Goal: Information Seeking & Learning: Learn about a topic

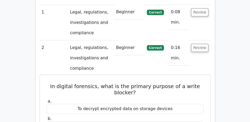
scroll to position [413, 0]
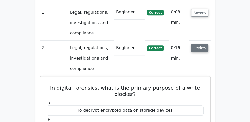
click at [198, 44] on button "Review" at bounding box center [200, 48] width 18 height 8
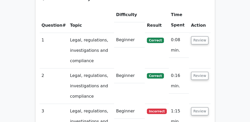
scroll to position [383, 0]
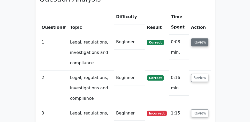
click at [198, 38] on button "Review" at bounding box center [200, 42] width 18 height 8
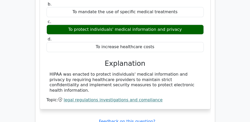
scroll to position [487, 0]
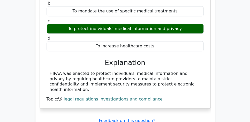
drag, startPoint x: 48, startPoint y: 59, endPoint x: 191, endPoint y: 70, distance: 143.4
click at [191, 71] on div "HIPAA was enacted to protect individuals' medical information and privacy by re…" at bounding box center [124, 81] width 157 height 21
click at [189, 71] on div "HIPAA was enacted to protect individuals' medical information and privacy by re…" at bounding box center [125, 81] width 151 height 21
drag, startPoint x: 190, startPoint y: 70, endPoint x: 43, endPoint y: 60, distance: 148.0
click at [43, 60] on div "What is the purpose of HIPAA? a. To limit the liability of healthcare providers…" at bounding box center [125, 37] width 166 height 138
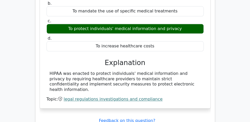
click at [43, 60] on div "What is the purpose of HIPAA? a. To limit the liability of healthcare providers…" at bounding box center [125, 37] width 166 height 138
drag, startPoint x: 47, startPoint y: 59, endPoint x: 196, endPoint y: 68, distance: 149.4
click at [196, 71] on div "HIPAA was enacted to protect individuals' medical information and privacy by re…" at bounding box center [124, 81] width 157 height 21
click at [191, 71] on div "HIPAA was enacted to protect individuals' medical information and privacy by re…" at bounding box center [125, 81] width 151 height 21
drag, startPoint x: 193, startPoint y: 70, endPoint x: 48, endPoint y: 60, distance: 145.1
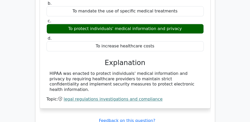
click at [48, 71] on div "HIPAA was enacted to protect individuals' medical information and privacy by re…" at bounding box center [124, 81] width 157 height 21
click at [50, 71] on div "HIPAA was enacted to protect individuals' medical information and privacy by re…" at bounding box center [125, 81] width 151 height 21
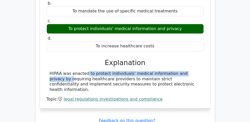
drag, startPoint x: 50, startPoint y: 59, endPoint x: 173, endPoint y: 58, distance: 123.1
click at [173, 71] on div "HIPAA was enacted to protect individuals' medical information and privacy by re…" at bounding box center [125, 81] width 151 height 21
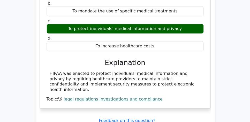
click at [172, 58] on h3 "Explanation" at bounding box center [125, 62] width 151 height 8
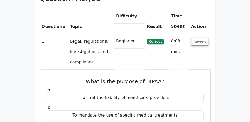
scroll to position [383, 0]
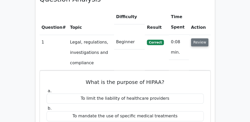
click at [201, 38] on button "Review" at bounding box center [200, 42] width 18 height 8
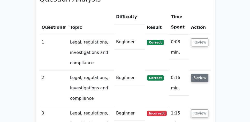
click at [201, 74] on button "Review" at bounding box center [200, 78] width 18 height 8
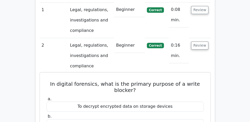
scroll to position [413, 0]
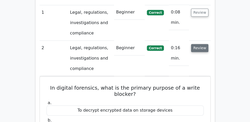
click at [201, 44] on button "Review" at bounding box center [200, 48] width 18 height 8
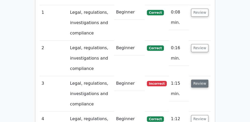
click at [202, 79] on button "Review" at bounding box center [200, 83] width 18 height 8
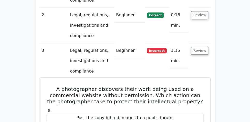
scroll to position [442, 0]
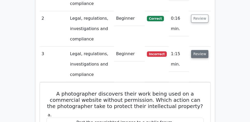
click at [198, 50] on button "Review" at bounding box center [200, 54] width 18 height 8
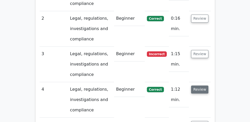
click at [203, 85] on button "Review" at bounding box center [200, 89] width 18 height 8
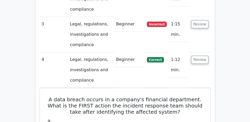
scroll to position [472, 0]
click at [202, 56] on button "Review" at bounding box center [200, 60] width 18 height 8
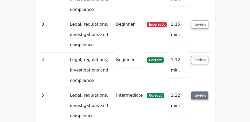
click at [204, 91] on button "Review" at bounding box center [200, 95] width 18 height 8
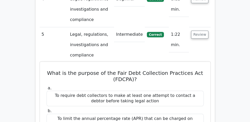
scroll to position [531, 0]
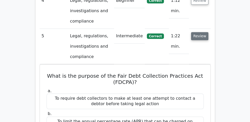
click at [197, 32] on button "Review" at bounding box center [200, 36] width 18 height 8
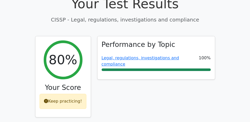
scroll to position [177, 0]
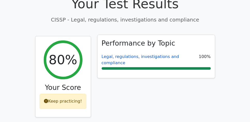
click at [147, 54] on link "Legal, regulations, investigations and compliance" at bounding box center [139, 59] width 77 height 11
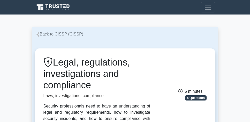
drag, startPoint x: 56, startPoint y: 62, endPoint x: 94, endPoint y: 86, distance: 45.4
click at [94, 86] on h1 "Legal, regulations, investigations and compliance" at bounding box center [96, 74] width 107 height 34
copy h1 "Legal, regulations, investigations and compliance"
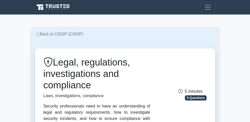
drag, startPoint x: 33, startPoint y: 35, endPoint x: 134, endPoint y: 83, distance: 111.3
click at [138, 76] on h1 "Legal, regulations, investigations and compliance" at bounding box center [96, 74] width 107 height 34
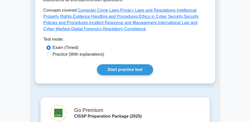
scroll to position [295, 0]
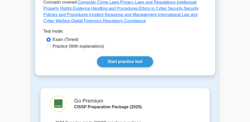
click at [23, 51] on main "Back to CISSP (CISSP) Legal, regulations, investigations and compliance Laws, i…" at bounding box center [125, 15] width 250 height 590
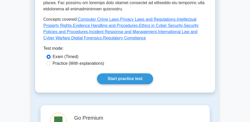
scroll to position [280, 0]
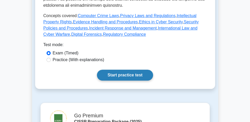
click at [129, 69] on link "Start practice test" at bounding box center [125, 74] width 56 height 11
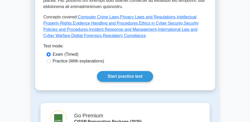
click at [14, 36] on main "Back to CISSP (CISSP) Legal, regulations, investigations and compliance Laws, i…" at bounding box center [125, 29] width 250 height 590
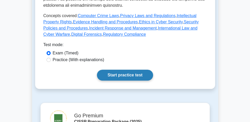
click at [132, 69] on link "Start practice test" at bounding box center [125, 74] width 56 height 11
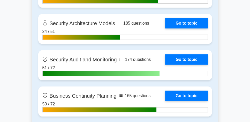
scroll to position [1326, 0]
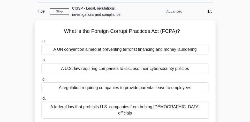
scroll to position [29, 0]
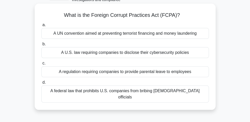
click at [137, 37] on div "A UN convention aimed at preventing terrorist financing and money laundering" at bounding box center [124, 33] width 167 height 11
click at [41, 27] on input "a. A UN convention aimed at preventing terrorist financing and money laundering" at bounding box center [41, 24] width 0 height 3
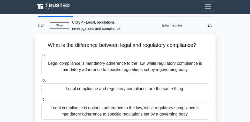
scroll to position [0, 0]
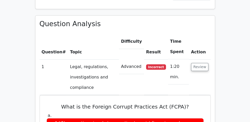
scroll to position [354, 0]
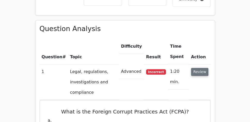
click at [200, 68] on button "Review" at bounding box center [200, 72] width 18 height 8
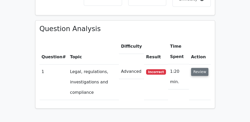
click at [205, 68] on button "Review" at bounding box center [200, 72] width 18 height 8
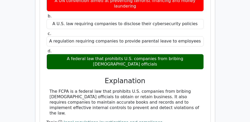
scroll to position [487, 0]
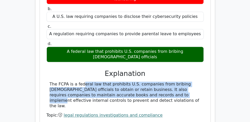
drag, startPoint x: 48, startPoint y: 62, endPoint x: 120, endPoint y: 73, distance: 72.3
click at [120, 81] on div "The FCPA is a federal law that prohibits U.S. companies from bribing foreign of…" at bounding box center [124, 94] width 157 height 27
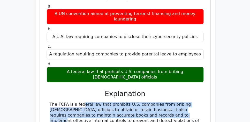
scroll to position [472, 0]
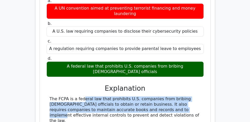
click at [126, 96] on div "The FCPA is a federal law that prohibits U.S. companies from bribing foreign of…" at bounding box center [125, 109] width 151 height 27
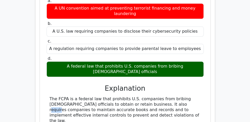
click at [126, 96] on div "The FCPA is a federal law that prohibits U.S. companies from bribing foreign of…" at bounding box center [125, 109] width 151 height 27
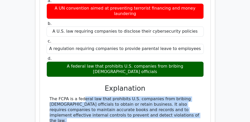
click at [126, 96] on div "The FCPA is a federal law that prohibits U.S. companies from bribing foreign of…" at bounding box center [125, 109] width 151 height 27
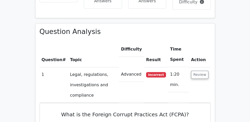
scroll to position [339, 0]
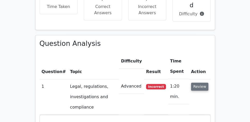
click at [197, 82] on button "Review" at bounding box center [200, 86] width 18 height 8
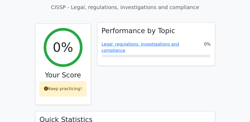
scroll to position [192, 0]
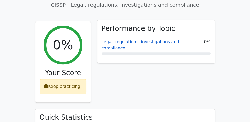
click at [141, 39] on link "Legal, regulations, investigations and compliance" at bounding box center [139, 44] width 77 height 11
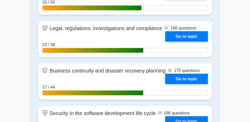
scroll to position [868, 0]
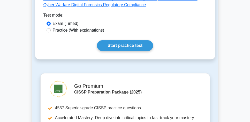
scroll to position [310, 0]
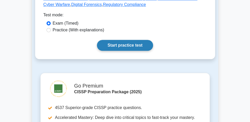
click at [129, 41] on link "Start practice test" at bounding box center [125, 45] width 56 height 11
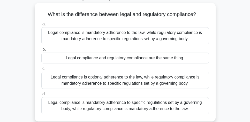
scroll to position [29, 0]
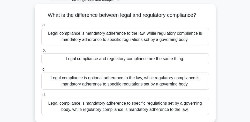
click at [192, 38] on div "Legal compliance is mandatory adherence to the law, while regulatory compliance…" at bounding box center [124, 36] width 167 height 17
click at [41, 27] on input "a. Legal compliance is mandatory adherence to the law, while regulatory complia…" at bounding box center [41, 24] width 0 height 3
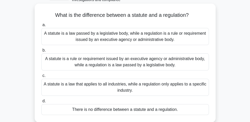
click at [194, 40] on div "A statute is a law passed by a legislative body, while a regulation is a rule o…" at bounding box center [124, 36] width 167 height 17
click at [41, 27] on input "a. A statute is a law passed by a legislative body, while a regulation is a rul…" at bounding box center [41, 24] width 0 height 3
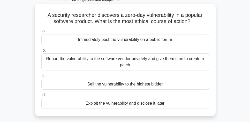
click at [204, 60] on div "Report the vulnerability to the software vendor privately and give them time to…" at bounding box center [124, 61] width 167 height 17
click at [41, 52] on input "b. Report the vulnerability to the software vendor privately and give them time…" at bounding box center [41, 50] width 0 height 3
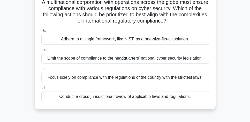
scroll to position [44, 0]
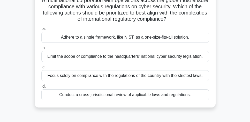
click at [174, 95] on div "Conduct a cross-jurisdictional review of applicable laws and regulations." at bounding box center [124, 94] width 167 height 11
click at [41, 88] on input "d. Conduct a cross-jurisdictional review of applicable laws and regulations." at bounding box center [41, 85] width 0 height 3
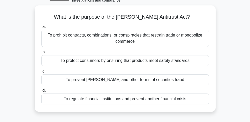
scroll to position [29, 0]
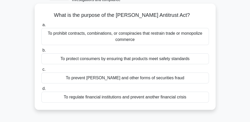
click at [173, 36] on div "To prohibit contracts, combinations, or conspiracies that restrain trade or mon…" at bounding box center [124, 36] width 167 height 17
click at [41, 27] on input "a. To prohibit contracts, combinations, or conspiracies that restrain trade or …" at bounding box center [41, 24] width 0 height 3
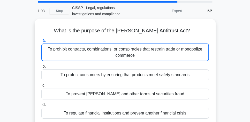
scroll to position [15, 0]
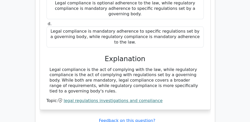
scroll to position [531, 0]
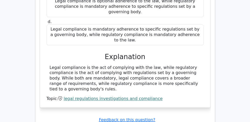
click at [102, 65] on div "Legal compliance is the act of complying with the law, while regulatory complia…" at bounding box center [125, 78] width 151 height 27
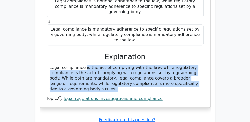
click at [103, 65] on div "Legal compliance is the act of complying with the law, while regulatory complia…" at bounding box center [125, 78] width 151 height 27
copy div "Legal compliance is the act of complying with the law, while regulatory complia…"
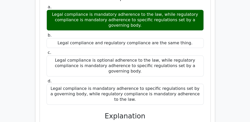
scroll to position [413, 0]
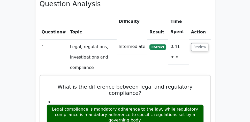
scroll to position [369, 0]
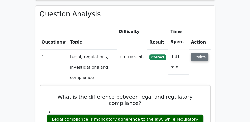
click at [197, 53] on button "Review" at bounding box center [200, 57] width 18 height 8
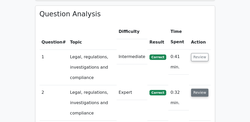
click at [198, 88] on button "Review" at bounding box center [200, 92] width 18 height 8
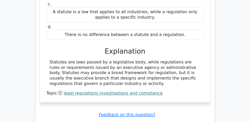
scroll to position [560, 0]
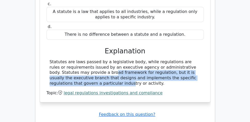
drag, startPoint x: 50, startPoint y: 47, endPoint x: 158, endPoint y: 60, distance: 108.1
click at [196, 59] on div "Statutes are laws passed by a legislative body, while regulations are rules or …" at bounding box center [125, 72] width 151 height 27
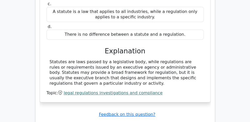
click at [108, 59] on div "Statutes are laws passed by a legislative body, while regulations are rules or …" at bounding box center [125, 72] width 151 height 27
drag, startPoint x: 82, startPoint y: 59, endPoint x: 63, endPoint y: 39, distance: 26.8
click at [63, 59] on div "Statutes are laws passed by a legislative body, while regulations are rules or …" at bounding box center [125, 72] width 151 height 27
click at [118, 59] on div "Statutes are laws passed by a legislative body, while regulations are rules or …" at bounding box center [125, 72] width 151 height 27
drag, startPoint x: 114, startPoint y: 61, endPoint x: 46, endPoint y: 38, distance: 70.9
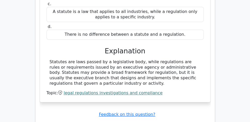
click at [46, 59] on div "Statutes are laws passed by a legislative body, while regulations are rules or …" at bounding box center [124, 72] width 157 height 27
copy div "Statutes are laws passed by a legislative body, while regulations are rules or …"
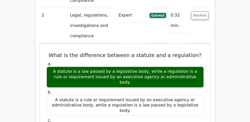
scroll to position [398, 0]
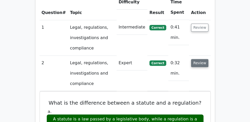
click at [199, 59] on button "Review" at bounding box center [200, 63] width 18 height 8
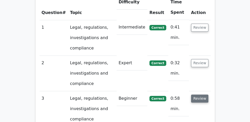
click at [200, 94] on button "Review" at bounding box center [200, 98] width 18 height 8
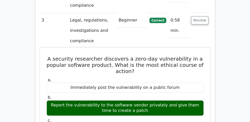
scroll to position [472, 0]
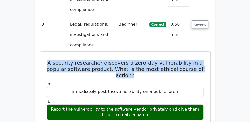
drag, startPoint x: 51, startPoint y: 49, endPoint x: 201, endPoint y: 60, distance: 150.4
click at [201, 60] on h5 "A security researcher discovers a zero-day vulnerability in a popular software …" at bounding box center [125, 69] width 158 height 19
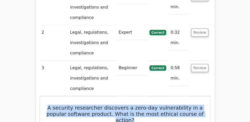
scroll to position [428, 0]
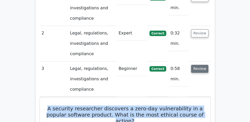
click at [205, 65] on button "Review" at bounding box center [200, 69] width 18 height 8
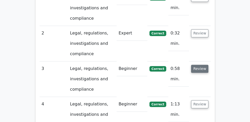
click at [201, 65] on button "Review" at bounding box center [200, 69] width 18 height 8
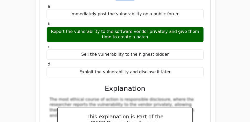
scroll to position [516, 0]
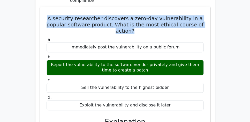
click at [149, 60] on div "Report the vulnerability to the software vendor privately and give them time to…" at bounding box center [124, 67] width 157 height 15
copy div "A security researcher discovers a zero-day vulnerability in a popular software …"
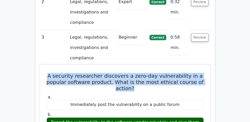
scroll to position [457, 0]
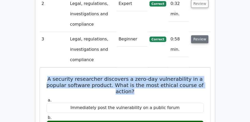
click at [201, 35] on button "Review" at bounding box center [200, 39] width 18 height 8
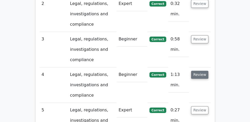
click at [199, 70] on button "Review" at bounding box center [200, 74] width 18 height 8
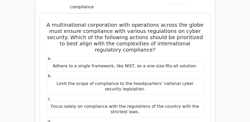
scroll to position [546, 0]
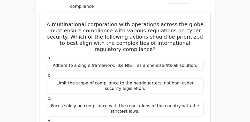
drag, startPoint x: 49, startPoint y: 10, endPoint x: 200, endPoint y: 116, distance: 185.1
copy div "A multinational corporation with operations across the globe must ensure compli…"
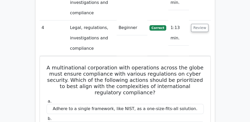
scroll to position [501, 0]
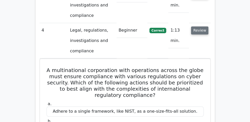
click at [197, 26] on button "Review" at bounding box center [200, 30] width 18 height 8
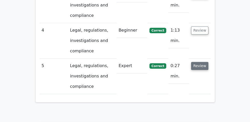
click at [197, 62] on button "Review" at bounding box center [200, 66] width 18 height 8
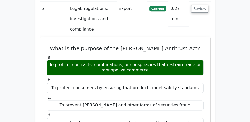
scroll to position [560, 0]
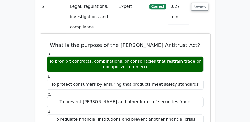
drag, startPoint x: 61, startPoint y: 30, endPoint x: 156, endPoint y: 56, distance: 98.4
click at [156, 56] on div "What is the purpose of the Sherman Antitrust Act? a. To prohibit contracts, com…" at bounding box center [125, 105] width 166 height 138
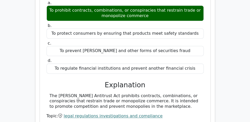
scroll to position [634, 0]
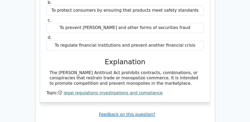
click at [172, 70] on div "The Sherman Antitrust Act prohibits contracts, combinations, or conspiracies th…" at bounding box center [125, 78] width 151 height 16
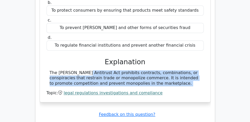
click at [172, 70] on div "The Sherman Antitrust Act prohibits contracts, combinations, or conspiracies th…" at bounding box center [125, 78] width 151 height 16
copy div "The Sherman Antitrust Act prohibits contracts, combinations, or conspiracies th…"
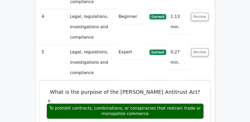
scroll to position [501, 0]
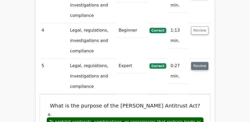
click at [205, 62] on button "Review" at bounding box center [200, 66] width 18 height 8
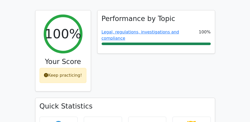
scroll to position [162, 0]
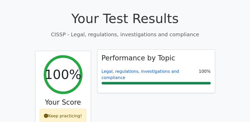
click at [143, 69] on link "Legal, regulations, investigations and compliance" at bounding box center [139, 74] width 77 height 11
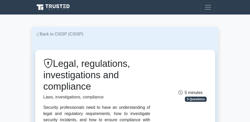
click at [51, 35] on link "Back to CISSP (CISSP)" at bounding box center [59, 34] width 48 height 4
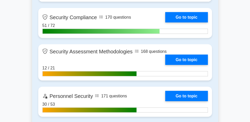
scroll to position [1077, 0]
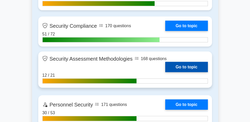
click at [188, 66] on link "Go to topic" at bounding box center [186, 67] width 42 height 10
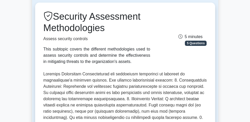
scroll to position [44, 0]
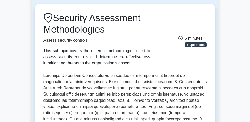
drag, startPoint x: 56, startPoint y: 18, endPoint x: 107, endPoint y: 30, distance: 52.1
click at [107, 30] on h1 "Security Assessment Methodologies" at bounding box center [96, 23] width 107 height 23
copy h1 "Security Assessment Methodologies"
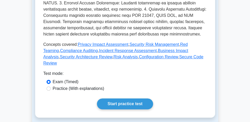
scroll to position [236, 0]
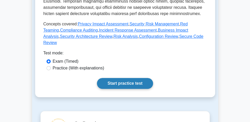
click at [124, 78] on link "Start practice test" at bounding box center [125, 83] width 56 height 11
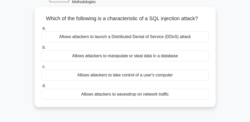
scroll to position [29, 0]
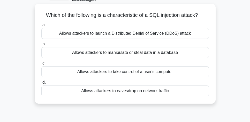
click at [139, 55] on div "Allows attackers to manipulate or steal data in a database" at bounding box center [124, 52] width 167 height 11
click at [41, 46] on input "b. Allows attackers to manipulate or steal data in a database" at bounding box center [41, 43] width 0 height 3
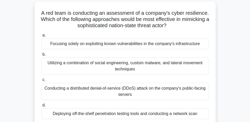
scroll to position [31, 0]
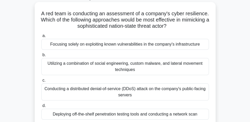
click at [181, 71] on div "Utilizing a combination of social engineering, custom malware, and lateral move…" at bounding box center [124, 66] width 167 height 17
click at [41, 57] on input "b. Utilizing a combination of social engineering, custom malware, and lateral m…" at bounding box center [41, 54] width 0 height 3
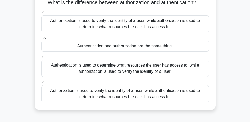
scroll to position [44, 0]
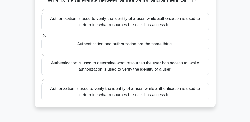
click at [187, 27] on div "Authentication is used to verify the identity of a user, while authorization is…" at bounding box center [124, 21] width 167 height 17
click at [41, 12] on input "a. Authentication is used to verify the identity of a user, while authorization…" at bounding box center [41, 10] width 0 height 3
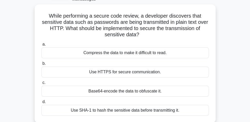
scroll to position [29, 0]
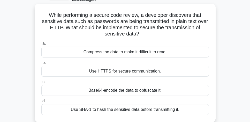
click at [166, 72] on div "Use HTTPS for secure communication." at bounding box center [124, 71] width 167 height 11
click at [41, 64] on input "b. Use HTTPS for secure communication." at bounding box center [41, 62] width 0 height 3
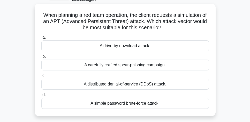
click at [171, 84] on div "A distributed denial-of-service (DDoS) attack." at bounding box center [124, 83] width 167 height 11
click at [41, 77] on input "c. A distributed denial-of-service (DDoS) attack." at bounding box center [41, 75] width 0 height 3
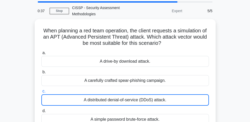
scroll to position [15, 0]
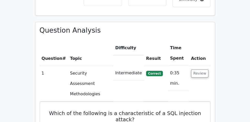
scroll to position [354, 0]
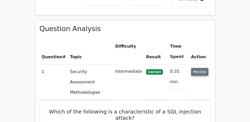
click at [203, 68] on button "Review" at bounding box center [200, 72] width 18 height 8
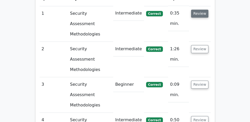
scroll to position [413, 0]
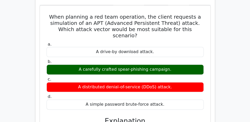
scroll to position [590, 0]
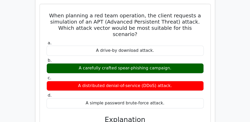
drag, startPoint x: 49, startPoint y: 59, endPoint x: 199, endPoint y: 74, distance: 151.2
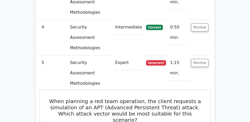
scroll to position [501, 0]
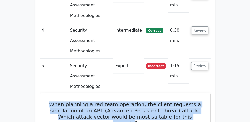
drag, startPoint x: 50, startPoint y: 38, endPoint x: 197, endPoint y: 53, distance: 147.6
click at [197, 101] on h5 "When planning a red team operation, the client requests a simulation of an APT …" at bounding box center [125, 113] width 158 height 25
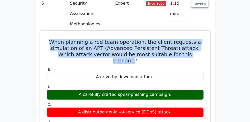
scroll to position [575, 0]
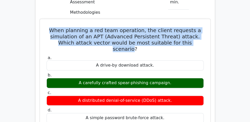
copy div "When planning a red team operation, the client requests a simulation of an APT …"
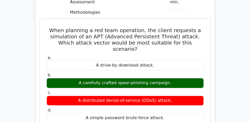
drag, startPoint x: 48, startPoint y: 74, endPoint x: 179, endPoint y: 91, distance: 132.0
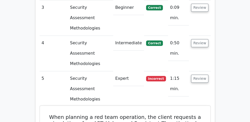
scroll to position [487, 0]
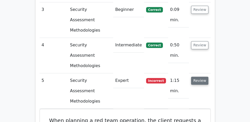
click at [197, 76] on button "Review" at bounding box center [200, 80] width 18 height 8
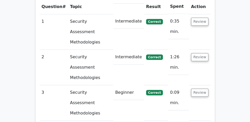
scroll to position [383, 0]
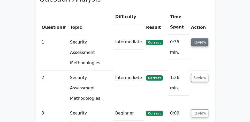
click at [197, 38] on button "Review" at bounding box center [200, 42] width 18 height 8
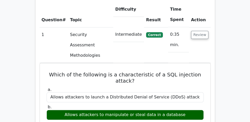
scroll to position [369, 0]
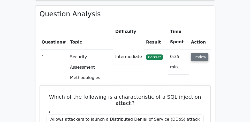
click at [200, 53] on button "Review" at bounding box center [200, 57] width 18 height 8
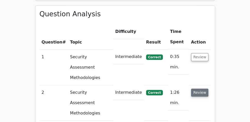
click at [201, 88] on button "Review" at bounding box center [200, 92] width 18 height 8
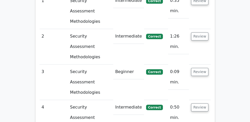
scroll to position [428, 0]
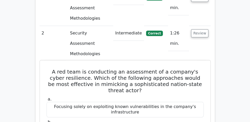
drag, startPoint x: 47, startPoint y: 38, endPoint x: 149, endPoint y: 94, distance: 116.7
copy div "A red team is conducting an assessment of a company's cyber resilience. Which o…"
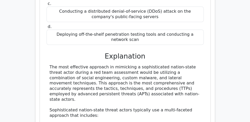
scroll to position [575, 0]
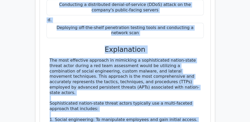
copy div "A red team is conducting an assessment of a company's cyber resilience. Which o…"
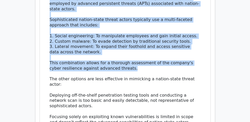
scroll to position [664, 0]
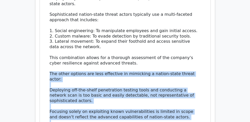
drag, startPoint x: 50, startPoint y: 29, endPoint x: 114, endPoint y: 93, distance: 90.5
click at [114, 93] on div "The most effective approach in mimicking a sophisticated nation-state threat ac…" at bounding box center [125, 57] width 151 height 177
copy div "The other options are less effective in mimicking a nation-state threat actor: …"
